Goal: Transaction & Acquisition: Purchase product/service

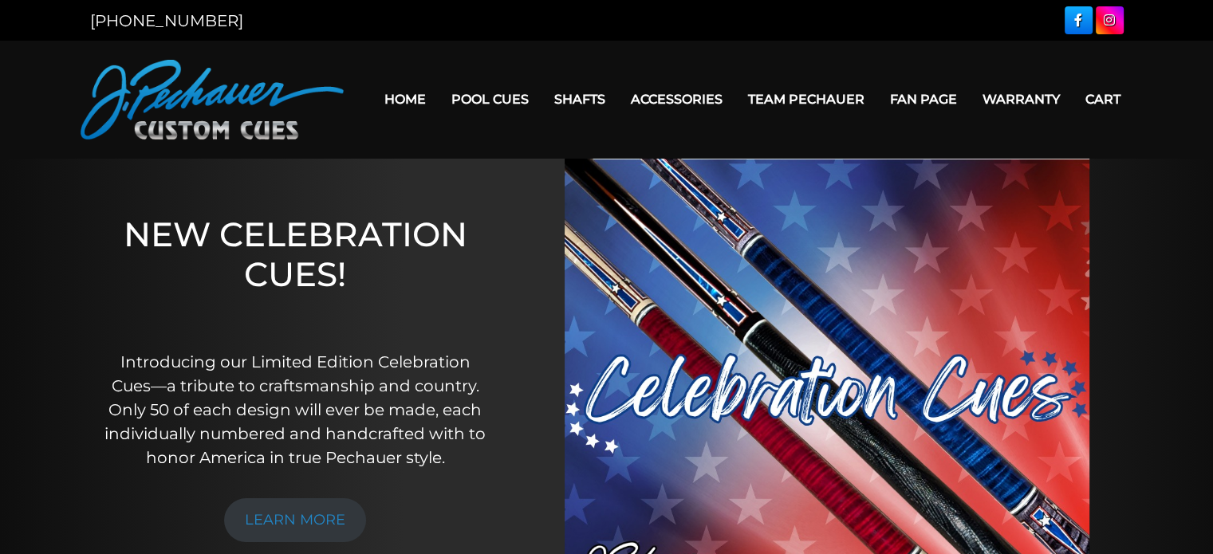
scroll to position [61, 0]
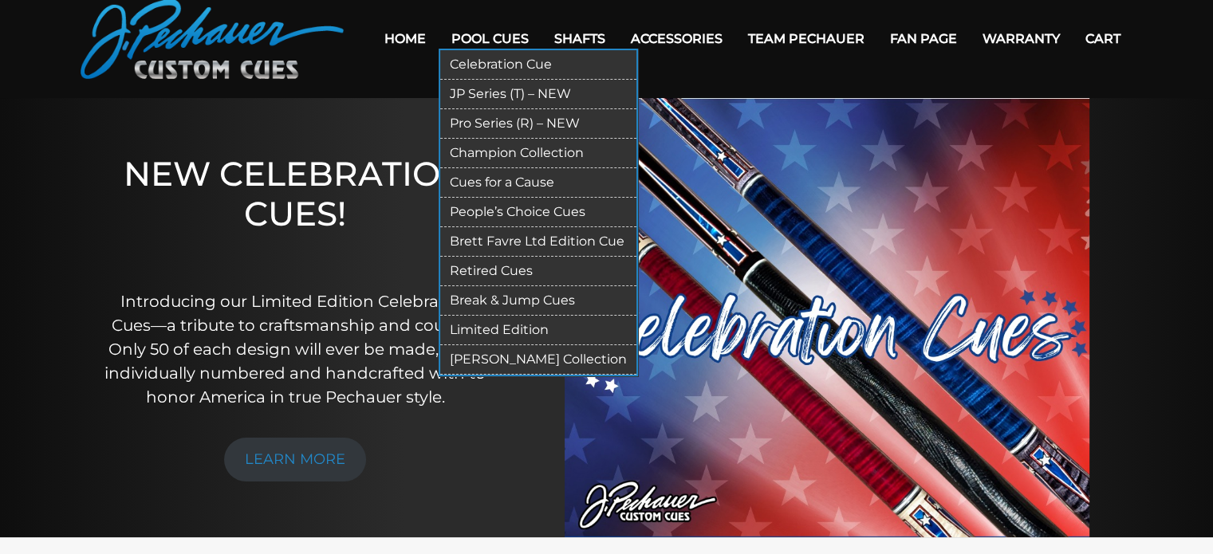
click at [526, 66] on link "Celebration Cue" at bounding box center [538, 65] width 196 height 30
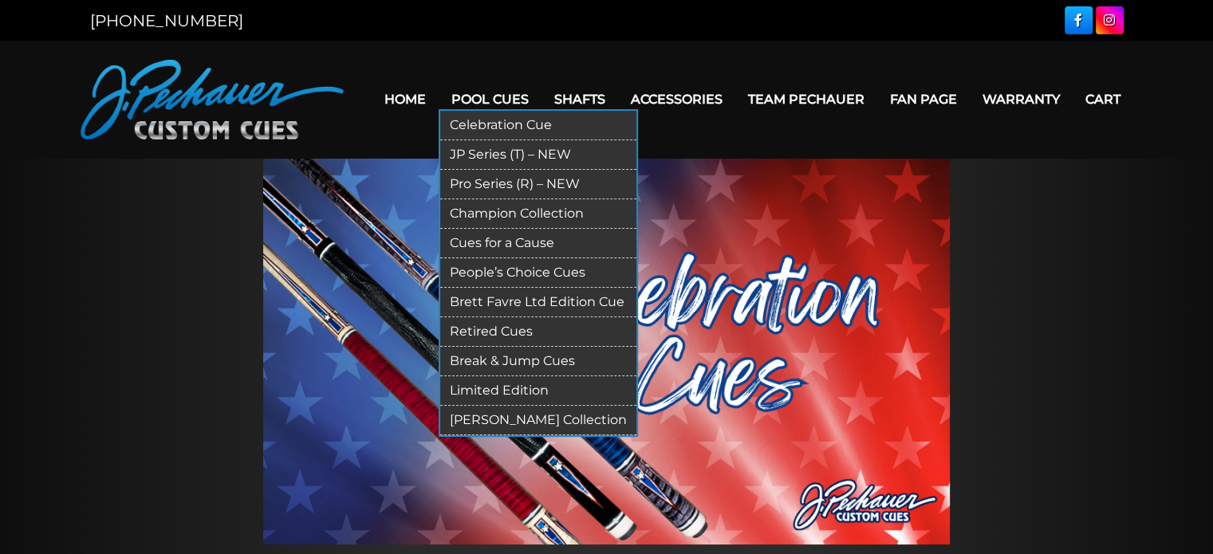
click at [582, 170] on link "Pro Series (R) – NEW" at bounding box center [538, 185] width 196 height 30
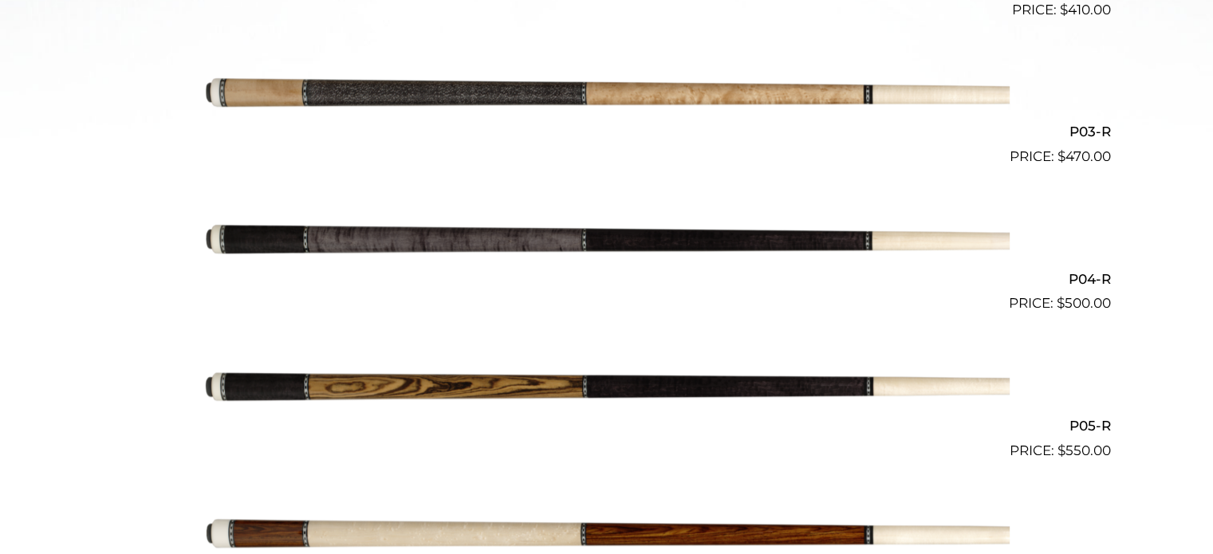
scroll to position [810, 0]
